Goal: Navigation & Orientation: Find specific page/section

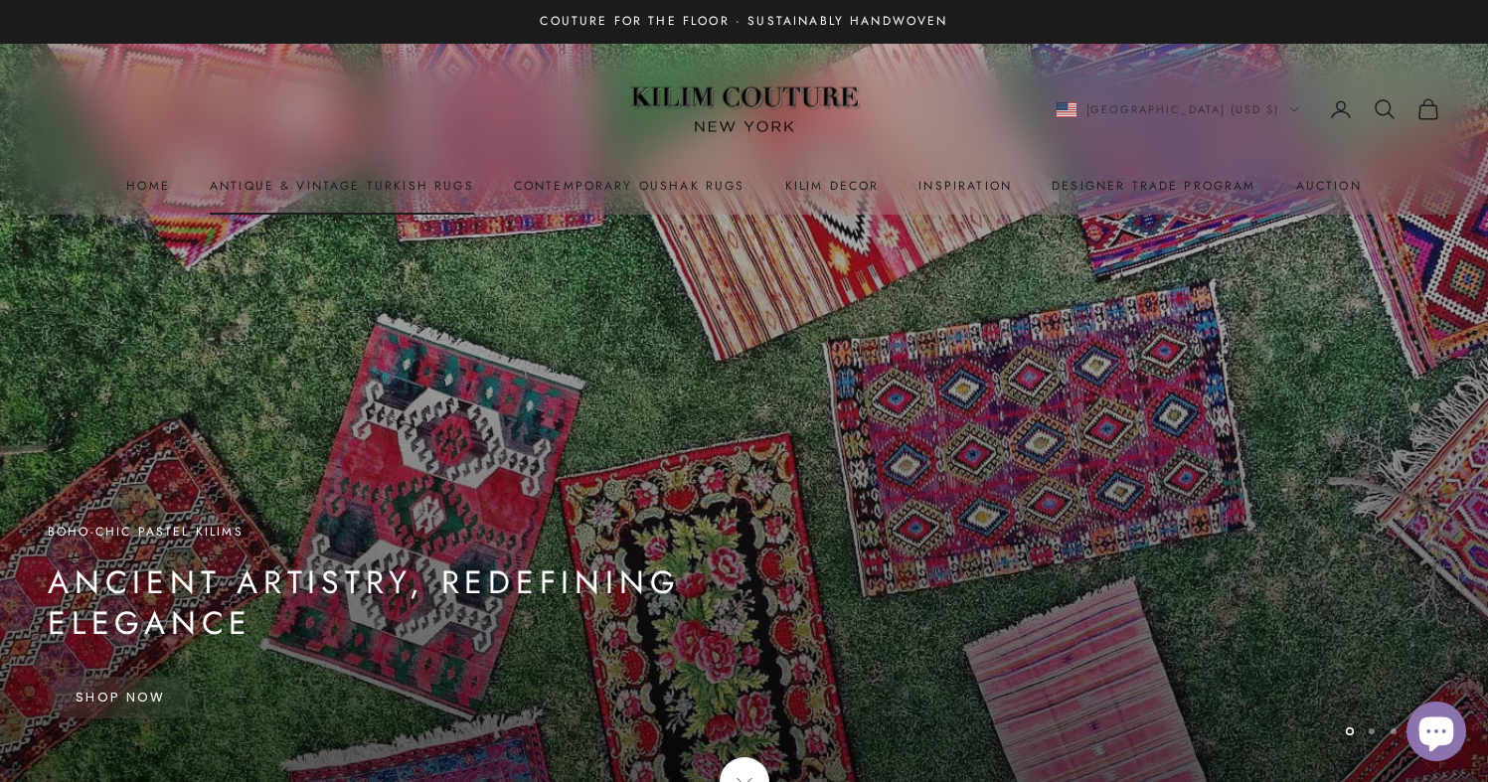
click at [414, 188] on link "Antique & Vintage Turkish Rugs" at bounding box center [342, 186] width 264 height 20
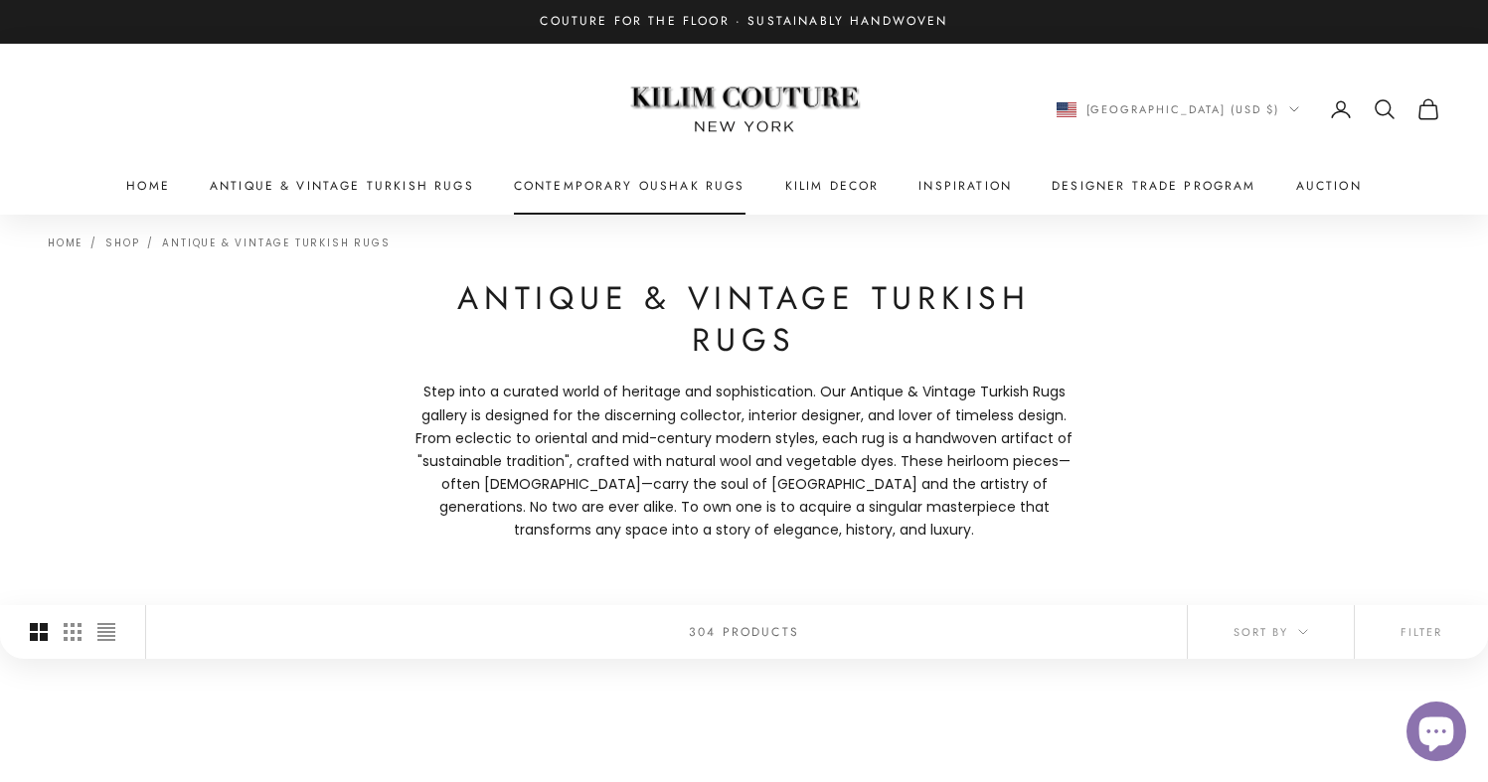
click at [588, 188] on link "Contemporary Oushak Rugs" at bounding box center [630, 186] width 232 height 20
